Goal: Entertainment & Leisure: Consume media (video, audio)

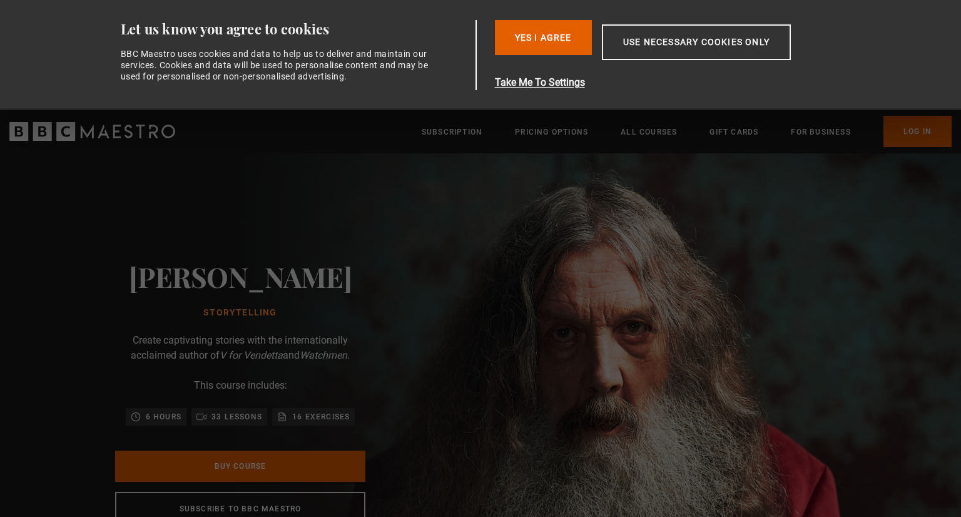
scroll to position [0, 163]
click at [711, 42] on button "Use necessary cookies only" at bounding box center [696, 42] width 189 height 36
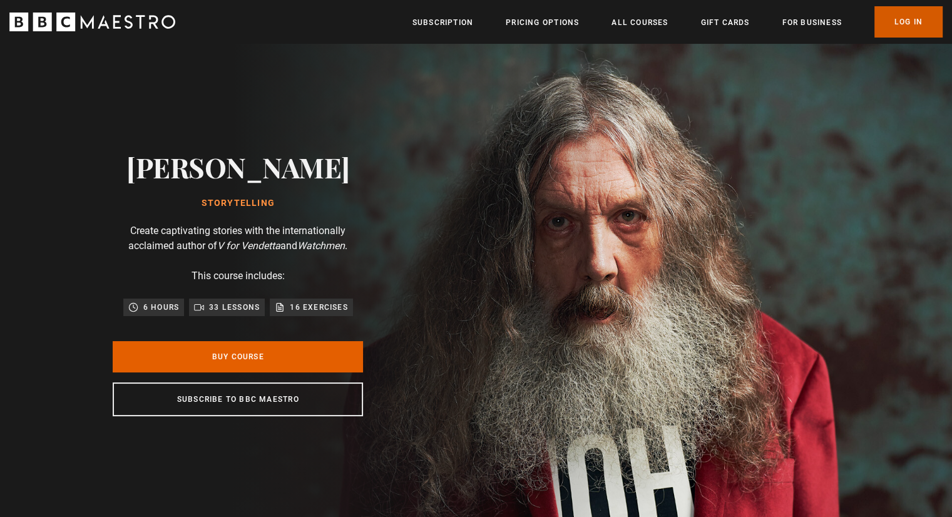
click at [892, 13] on link "Log In" at bounding box center [908, 21] width 68 height 31
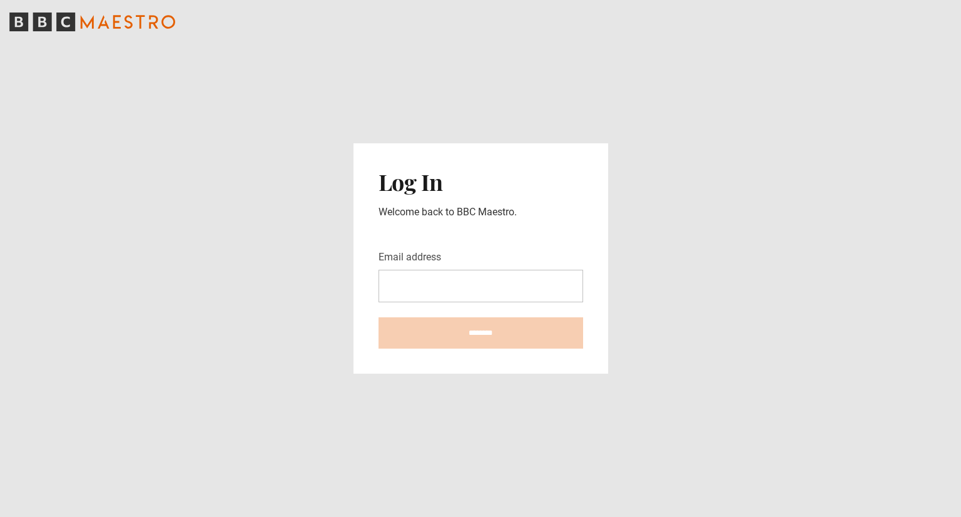
type input "**********"
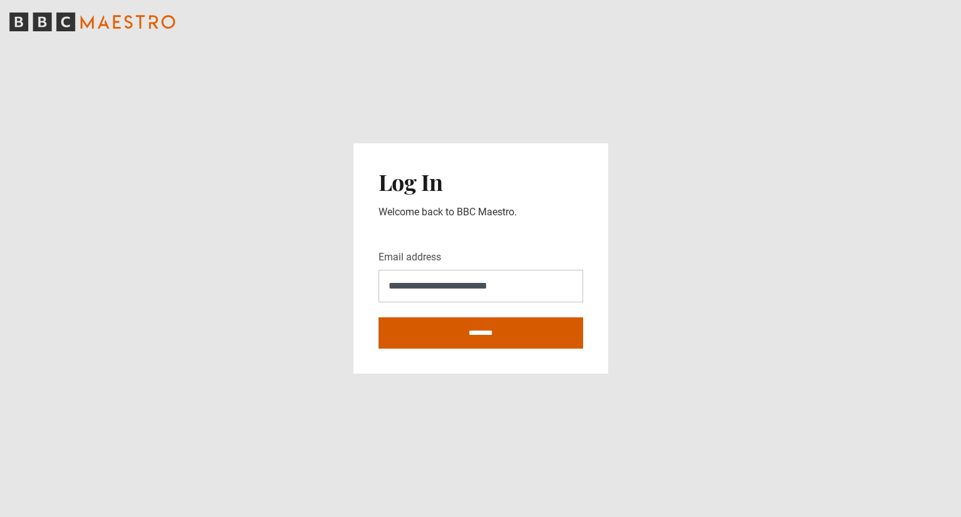
click at [509, 338] on input "********" at bounding box center [481, 332] width 205 height 31
type input "**********"
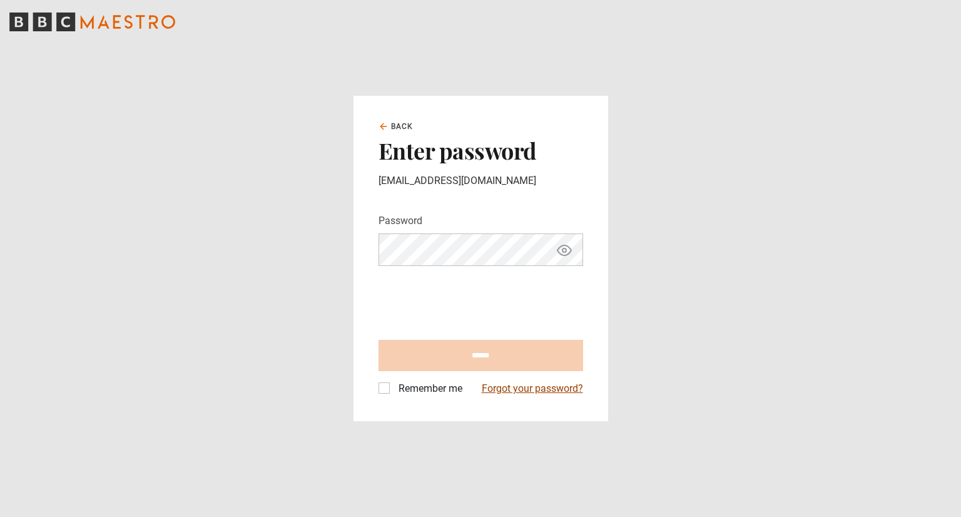
click at [536, 389] on link "Forgot your password?" at bounding box center [532, 388] width 101 height 15
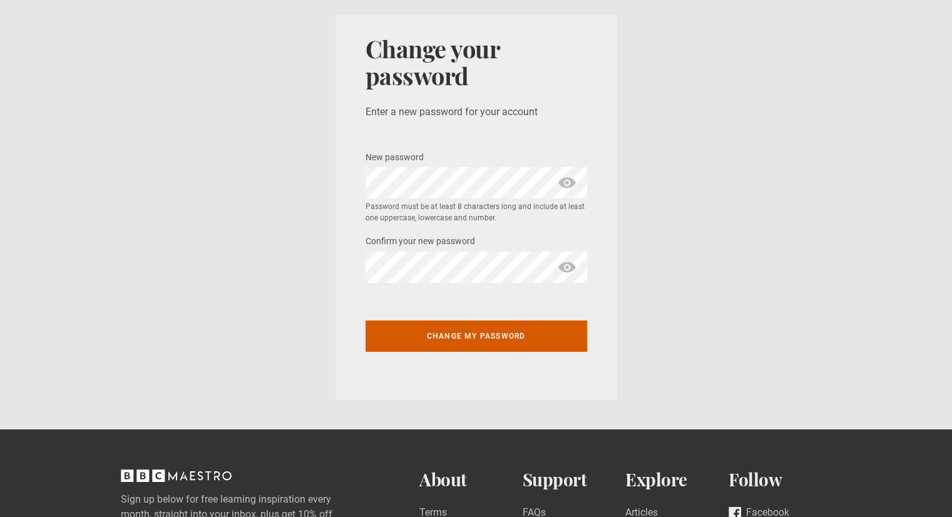
click at [408, 342] on button "Change my password" at bounding box center [476, 335] width 222 height 31
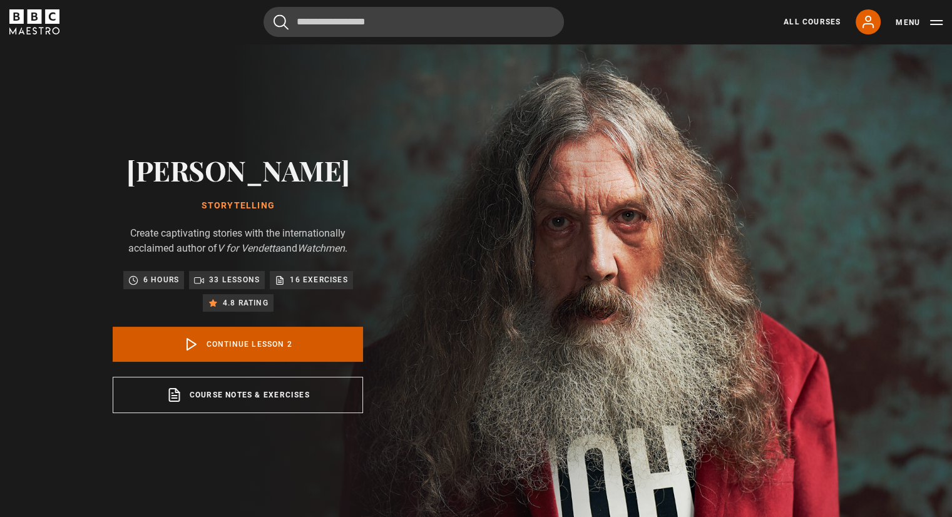
click at [292, 339] on link "Continue lesson 2" at bounding box center [238, 344] width 250 height 35
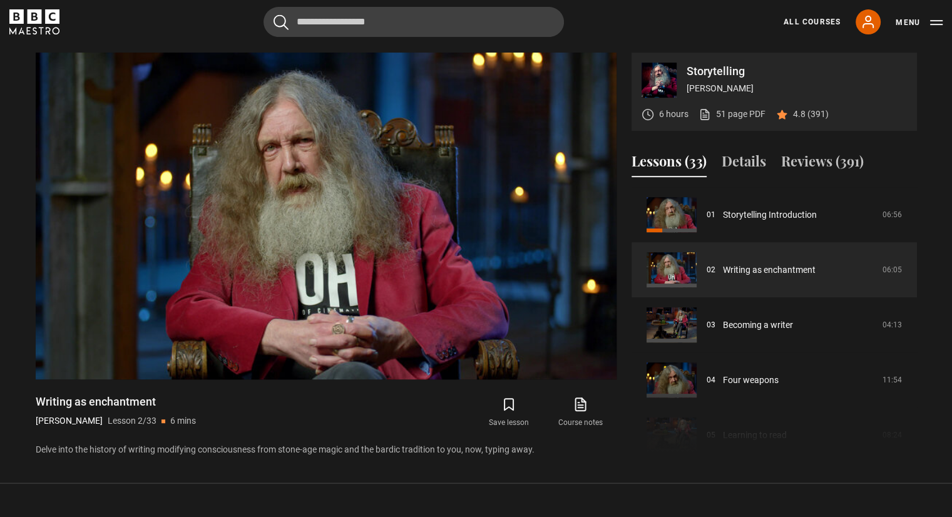
scroll to position [523, 0]
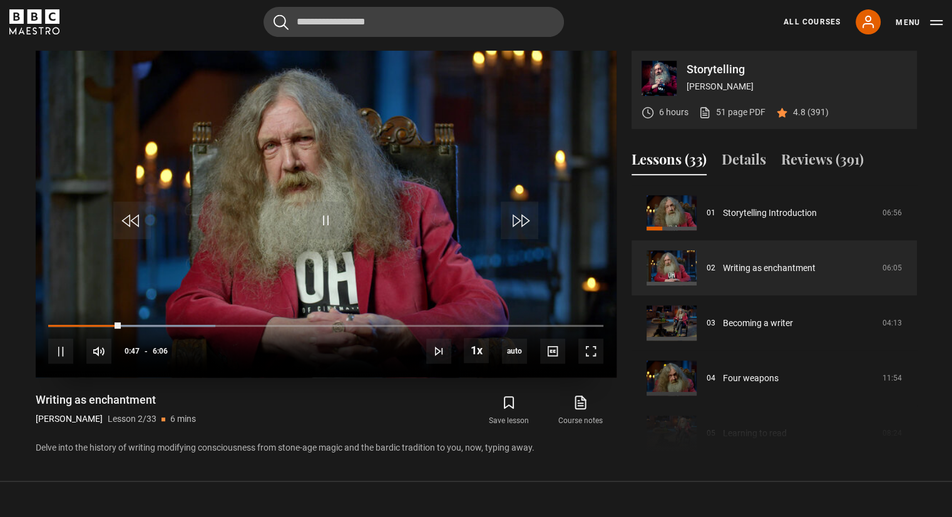
click at [396, 210] on video "Video Player" at bounding box center [326, 214] width 581 height 327
click at [814, 25] on link "All Courses" at bounding box center [811, 21] width 57 height 11
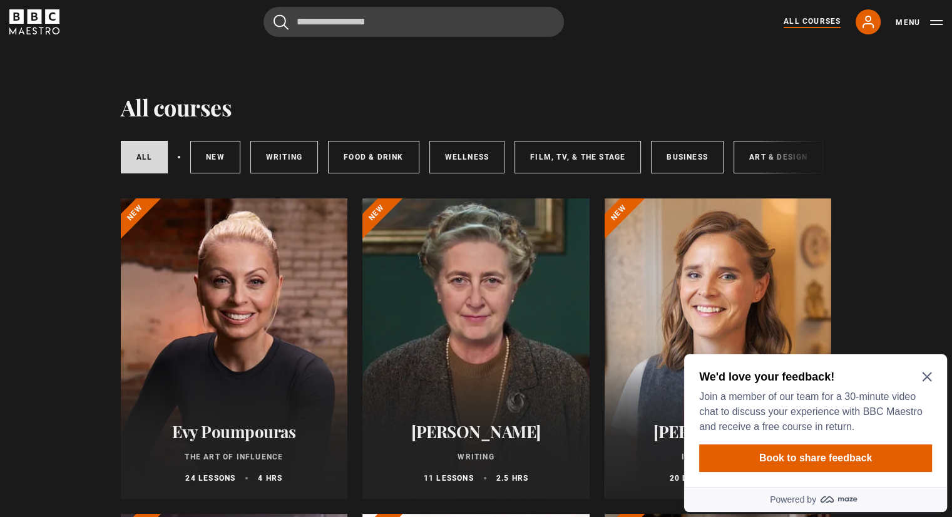
click at [927, 375] on icon "Close Maze Prompt" at bounding box center [927, 377] width 10 height 10
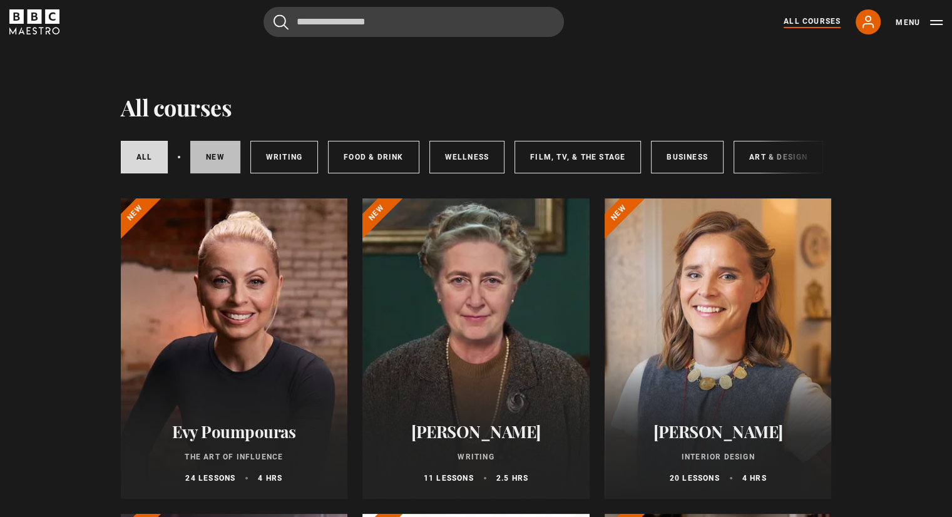
click at [205, 154] on link "New courses" at bounding box center [215, 157] width 50 height 33
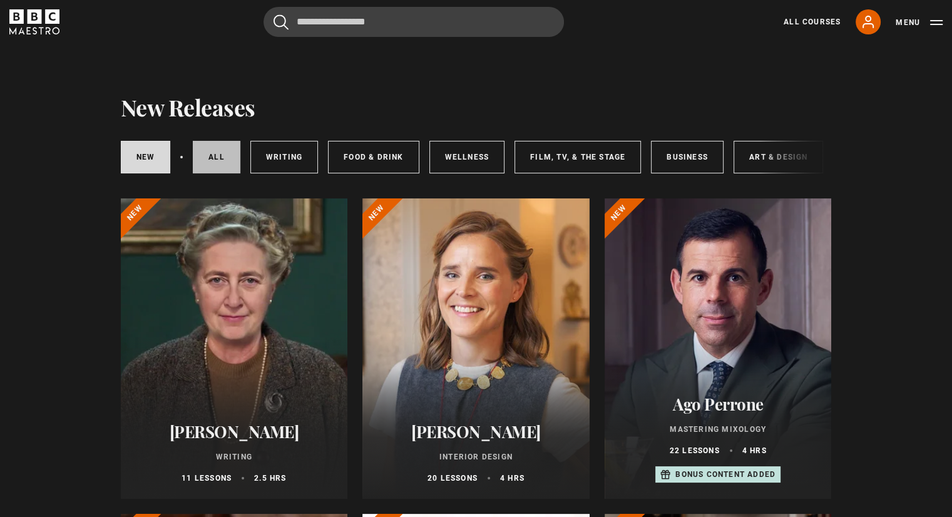
click at [212, 165] on link "All courses" at bounding box center [217, 157] width 48 height 33
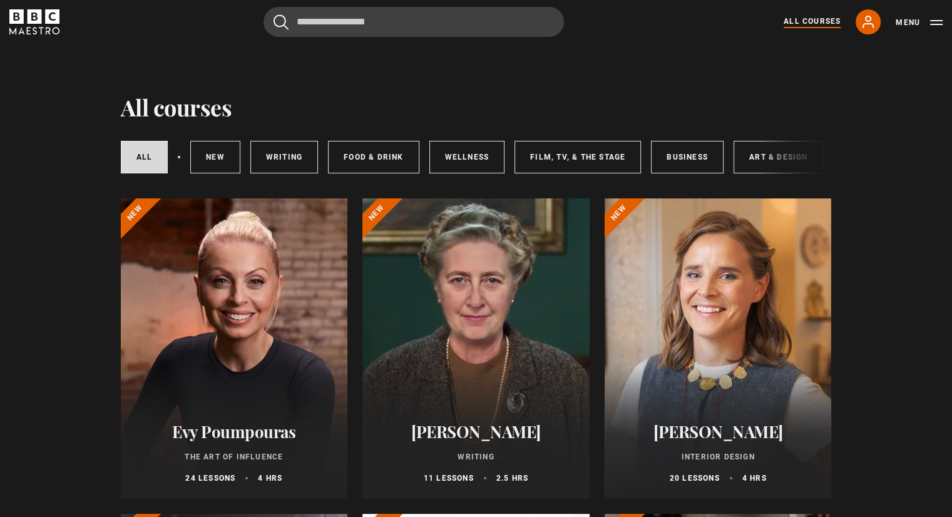
click at [246, 343] on div at bounding box center [234, 348] width 227 height 300
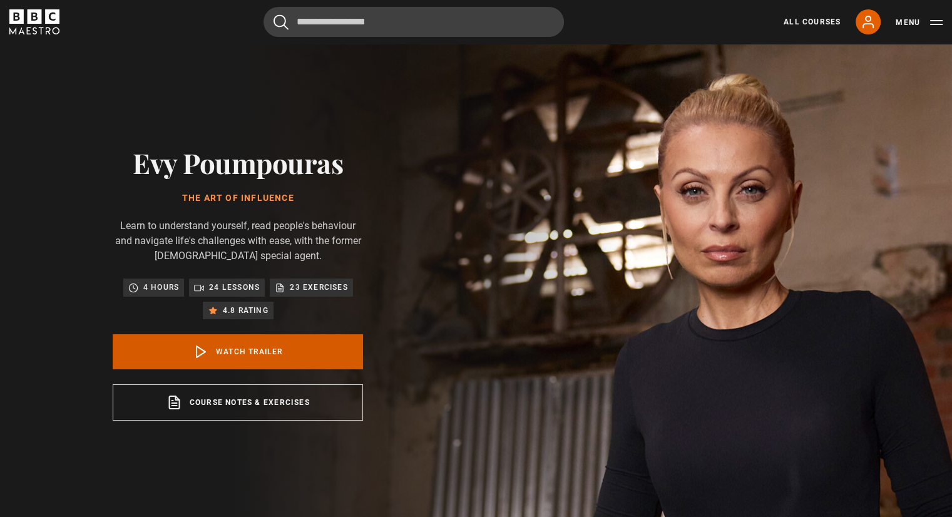
click at [245, 351] on link "Watch Trailer" at bounding box center [238, 351] width 250 height 35
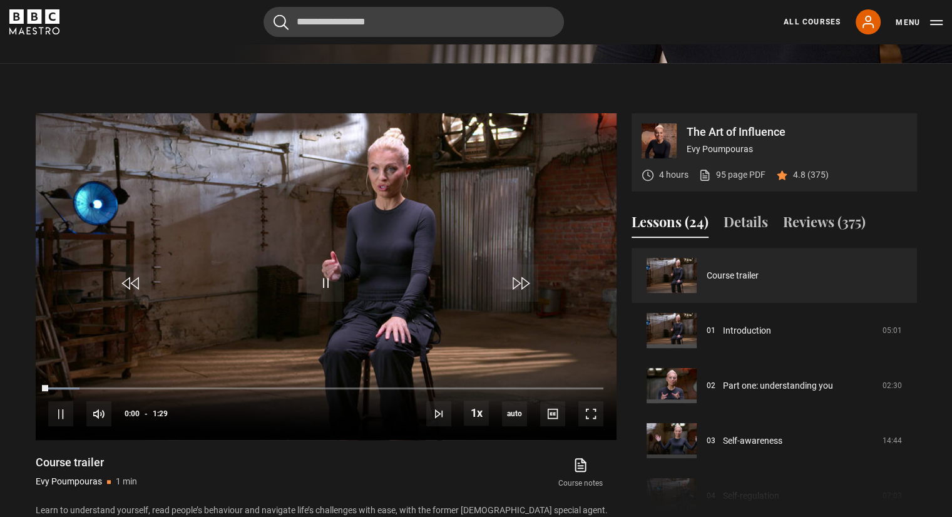
scroll to position [523, 0]
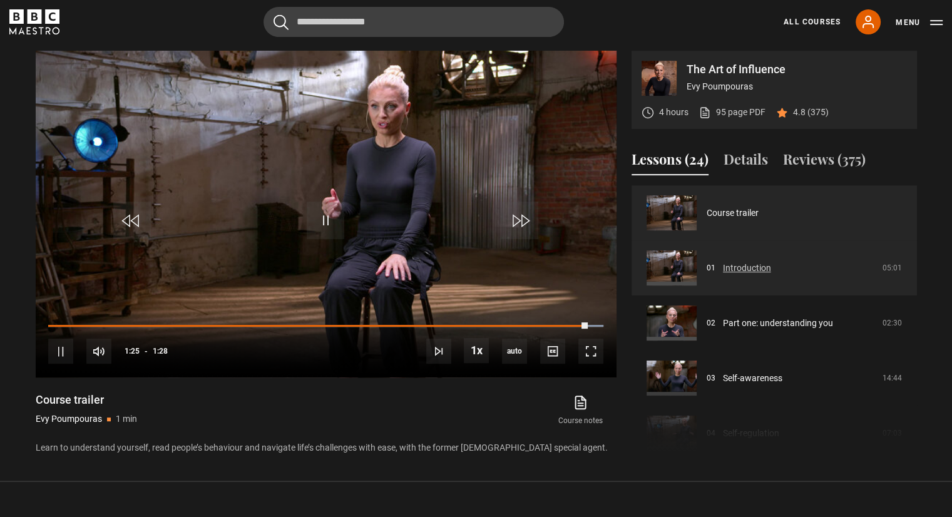
click at [723, 262] on link "Introduction" at bounding box center [747, 268] width 48 height 13
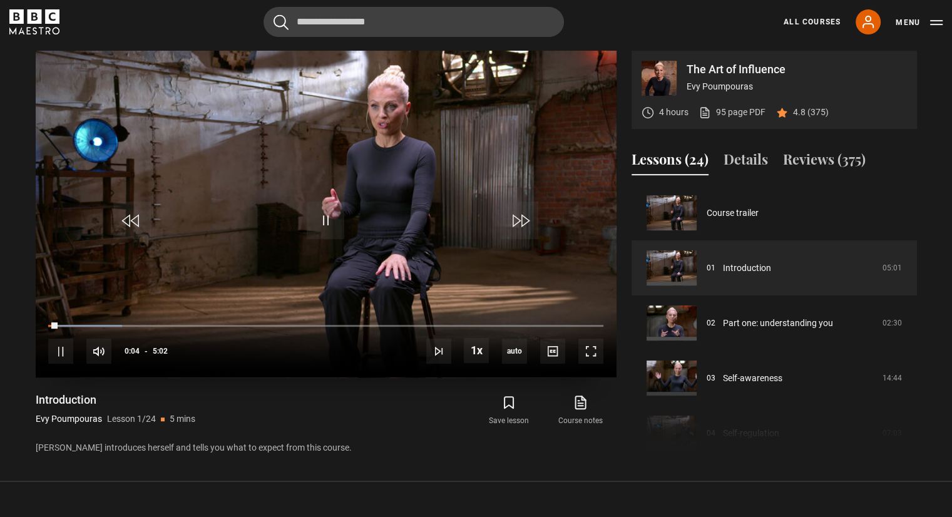
click at [410, 192] on video "Video Player" at bounding box center [326, 214] width 581 height 327
click at [574, 399] on icon at bounding box center [581, 402] width 16 height 15
click at [319, 212] on span "Video Player" at bounding box center [326, 220] width 38 height 38
click at [592, 349] on span "Video Player" at bounding box center [590, 351] width 25 height 25
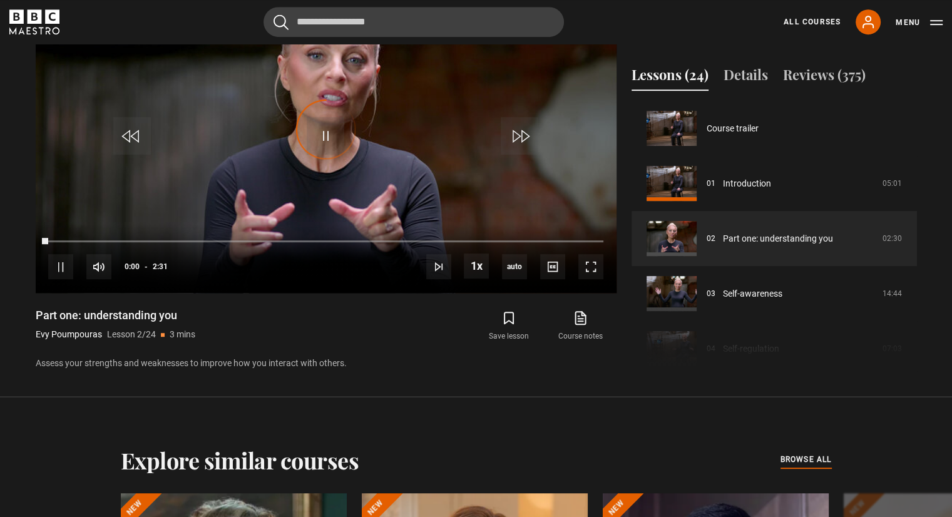
scroll to position [55, 0]
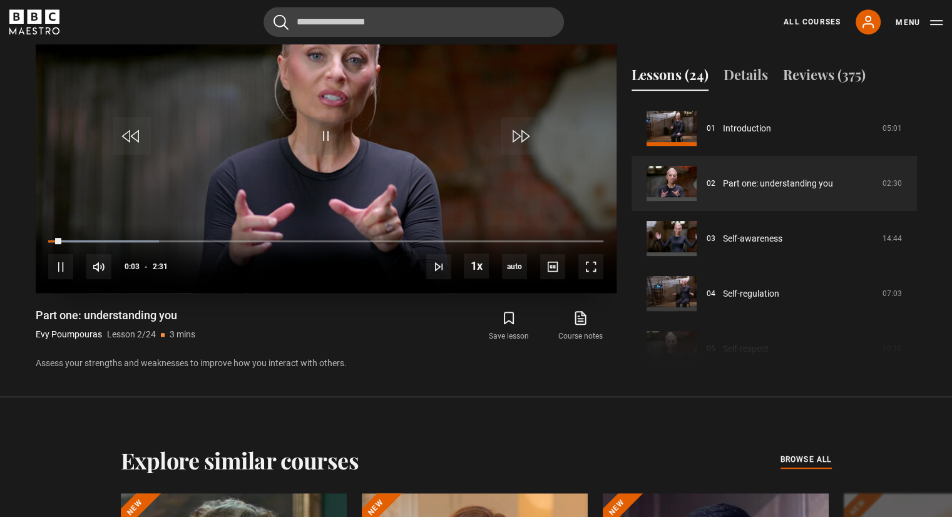
click at [345, 156] on video "Video Player" at bounding box center [326, 129] width 581 height 327
click at [324, 130] on span "Video Player" at bounding box center [326, 136] width 38 height 38
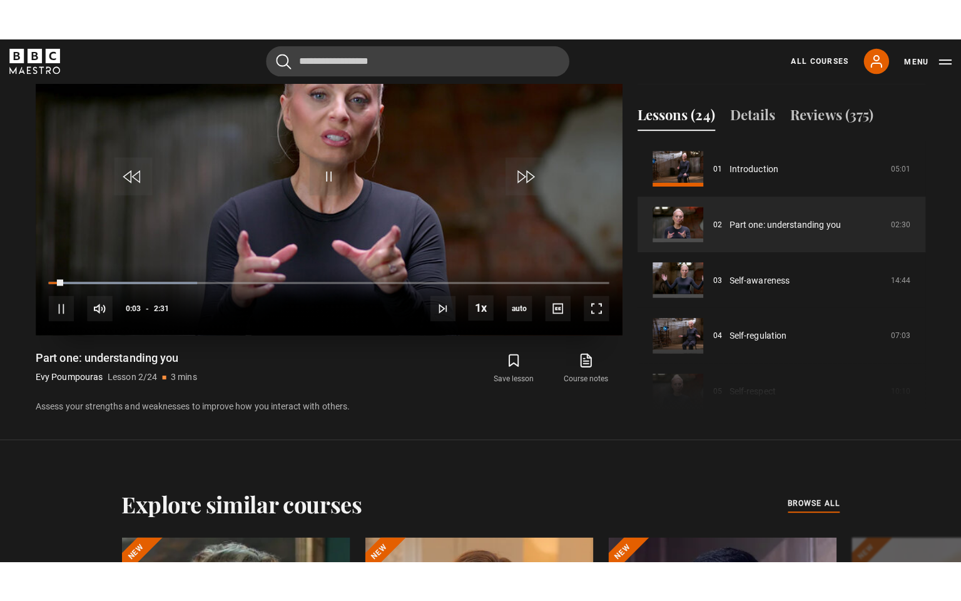
scroll to position [573, 0]
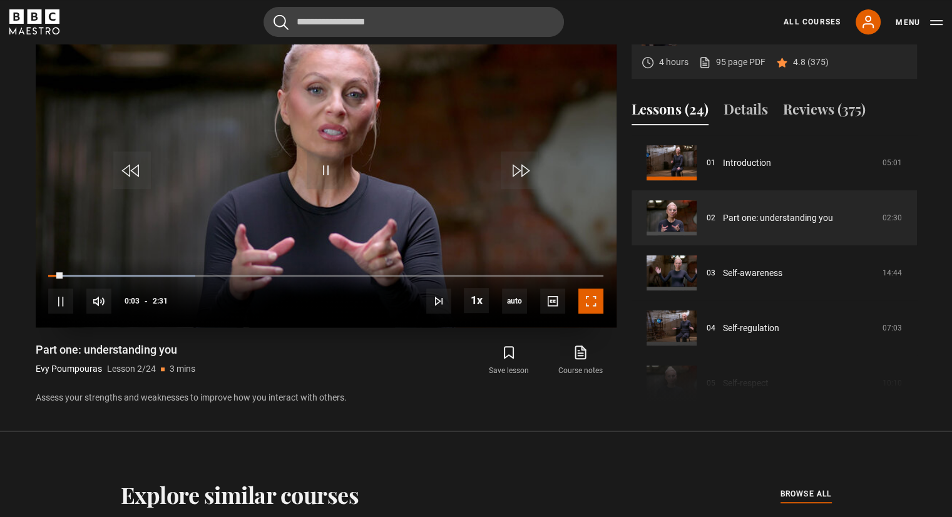
click at [593, 302] on span "Video Player" at bounding box center [590, 300] width 25 height 25
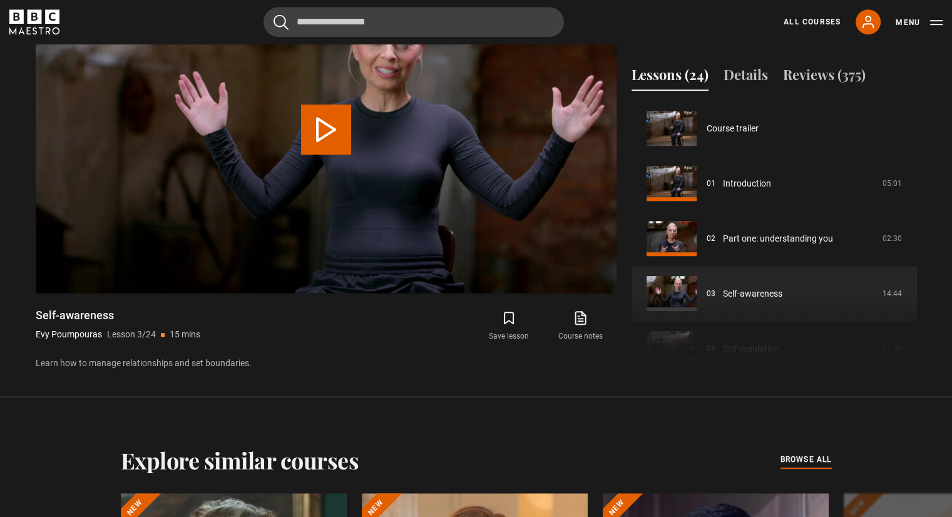
scroll to position [110, 0]
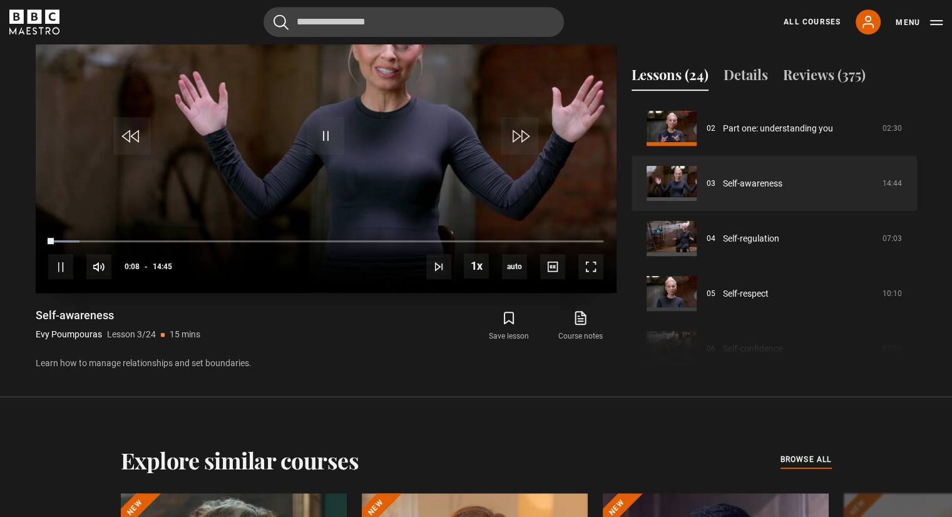
click at [462, 102] on video "Video Player" at bounding box center [326, 129] width 581 height 327
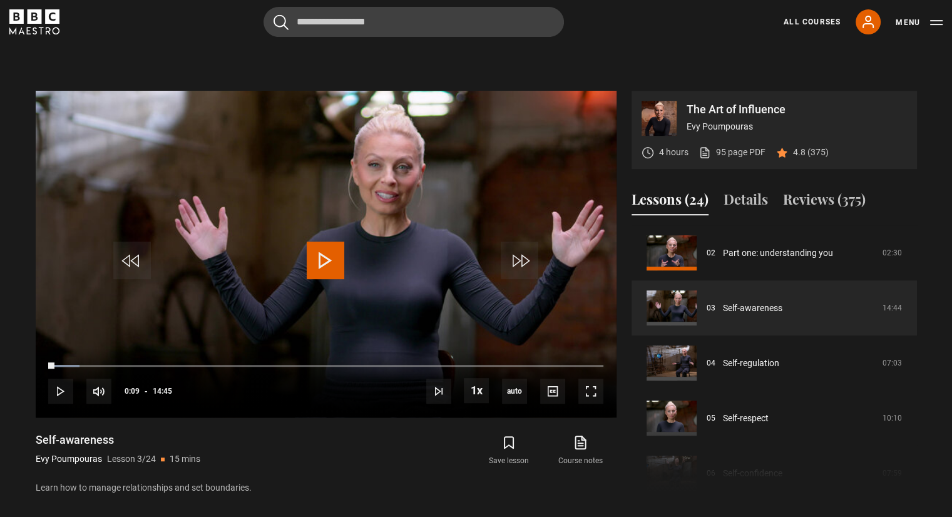
scroll to position [482, 0]
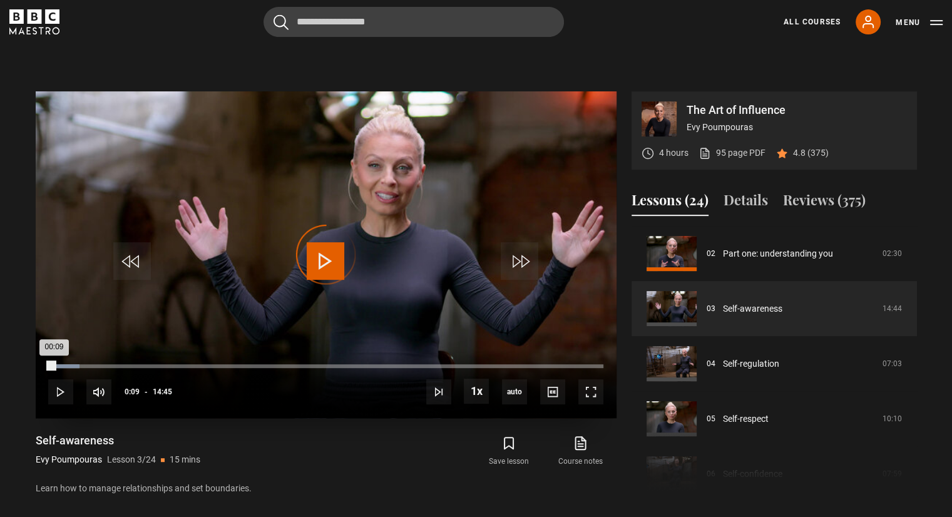
click at [48, 364] on div "00:09" at bounding box center [51, 366] width 6 height 4
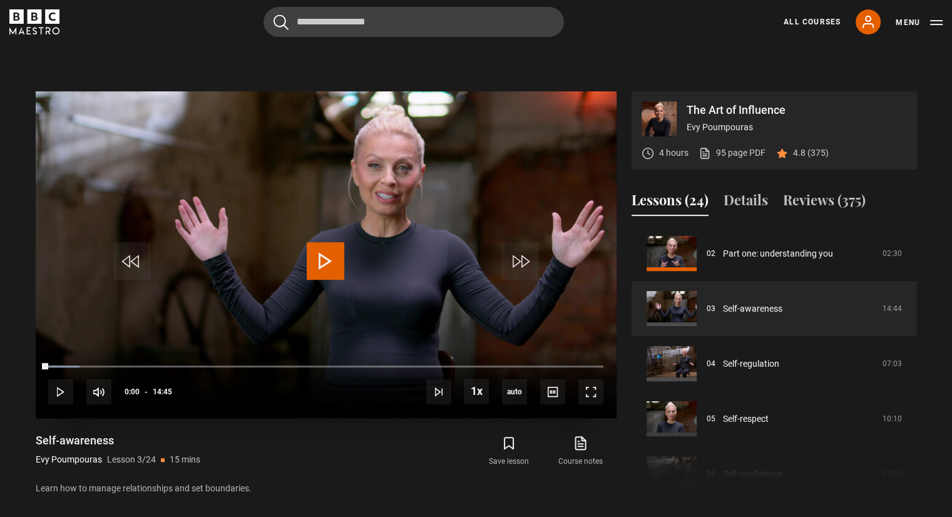
click at [309, 269] on span "Video Player" at bounding box center [326, 261] width 38 height 38
click at [329, 252] on span "Video Player" at bounding box center [326, 261] width 38 height 38
